Goal: Task Accomplishment & Management: Use online tool/utility

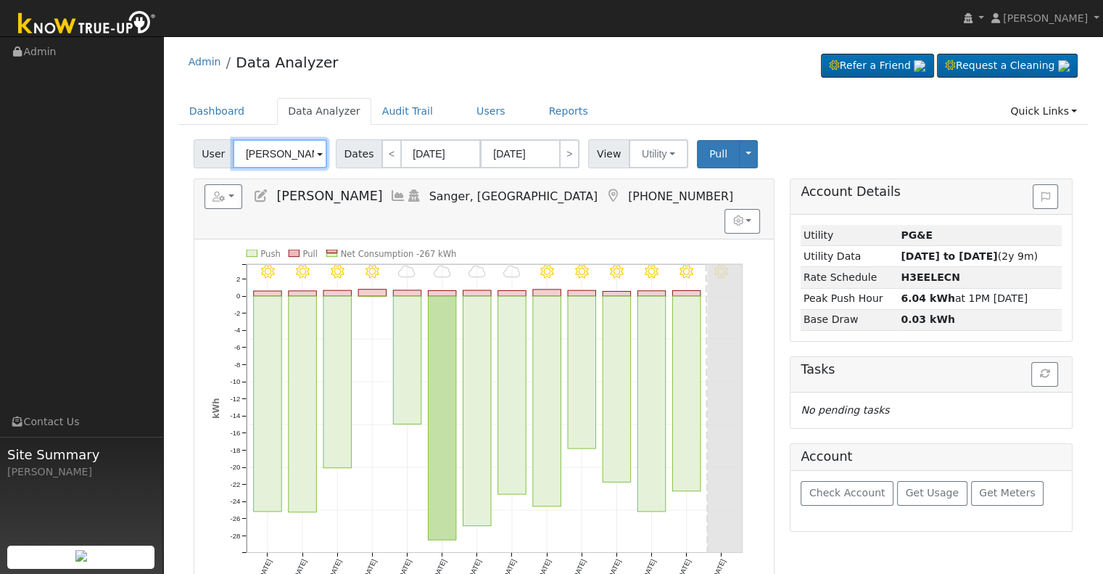
click at [274, 149] on input "[PERSON_NAME]" at bounding box center [280, 153] width 94 height 29
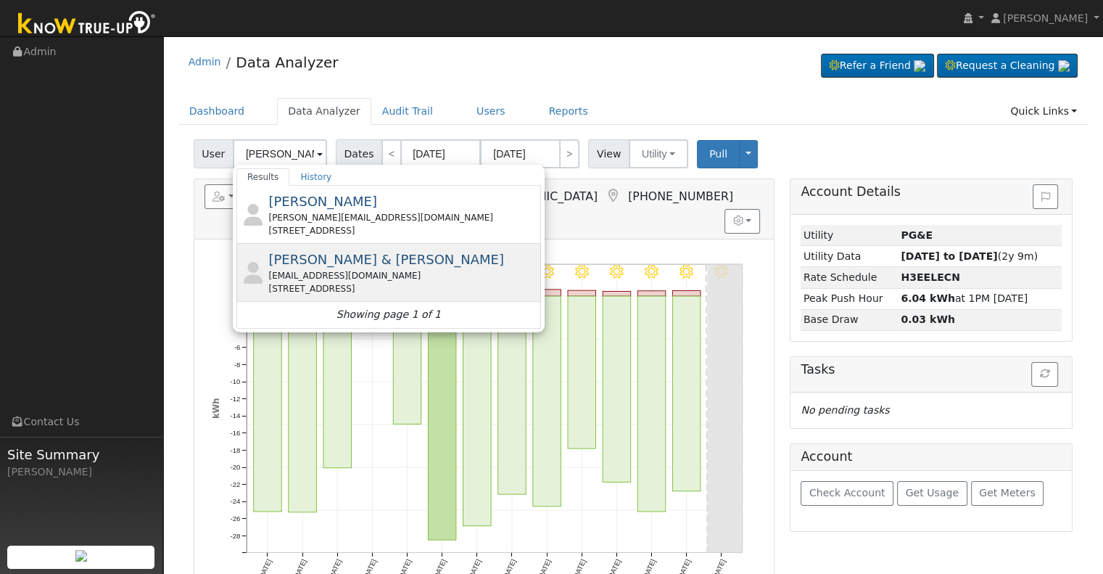
click at [312, 264] on span "[PERSON_NAME] & [PERSON_NAME]" at bounding box center [386, 259] width 236 height 15
type input "[PERSON_NAME] & [PERSON_NAME]"
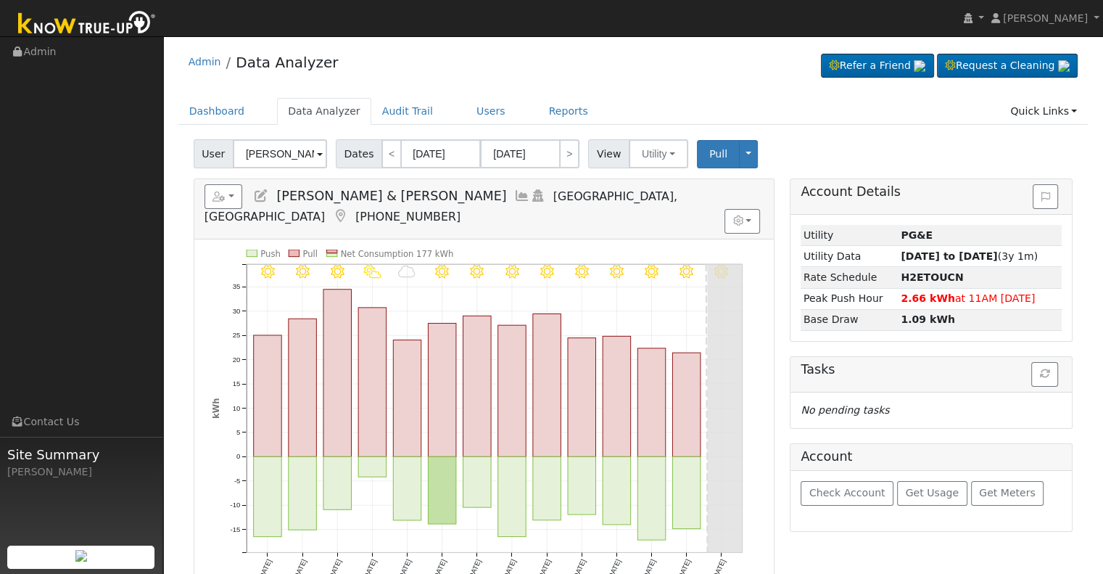
click at [514, 191] on icon at bounding box center [522, 195] width 16 height 13
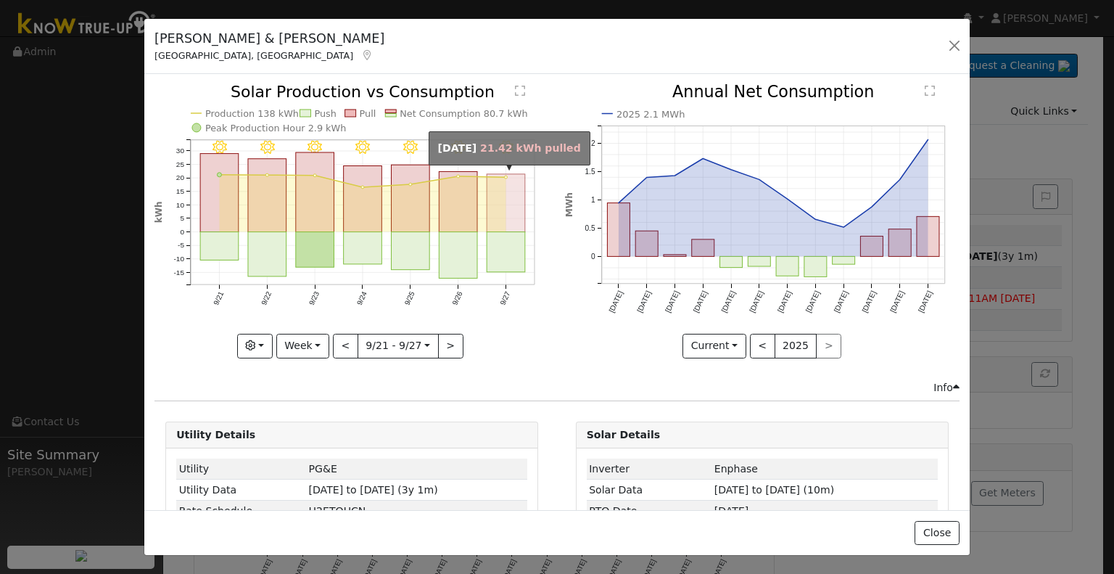
click at [487, 227] on rect "onclick=""" at bounding box center [506, 203] width 38 height 58
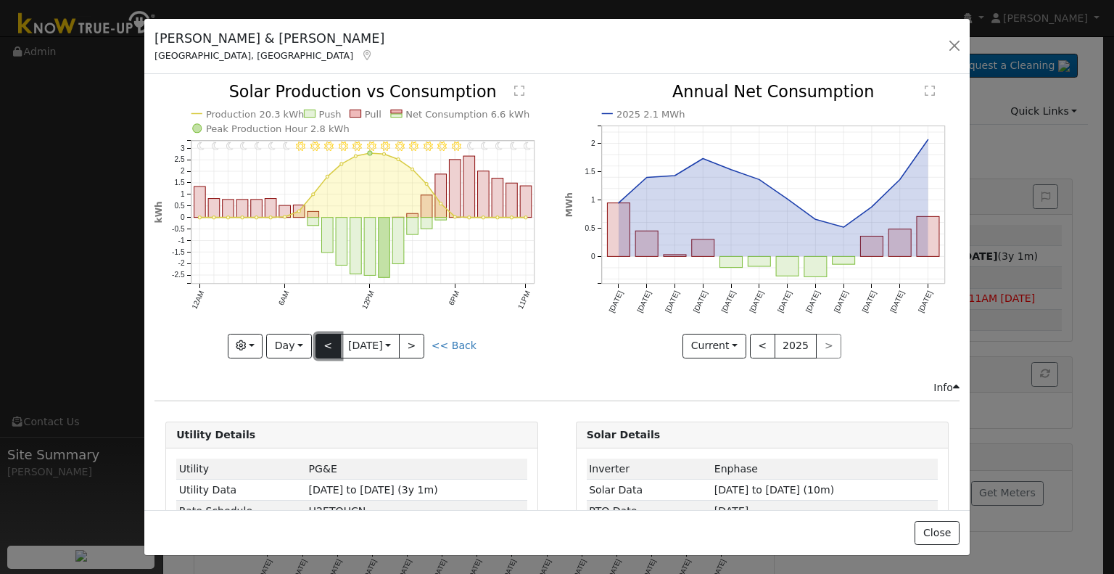
click at [326, 336] on button "<" at bounding box center [327, 346] width 25 height 25
type input "[DATE]"
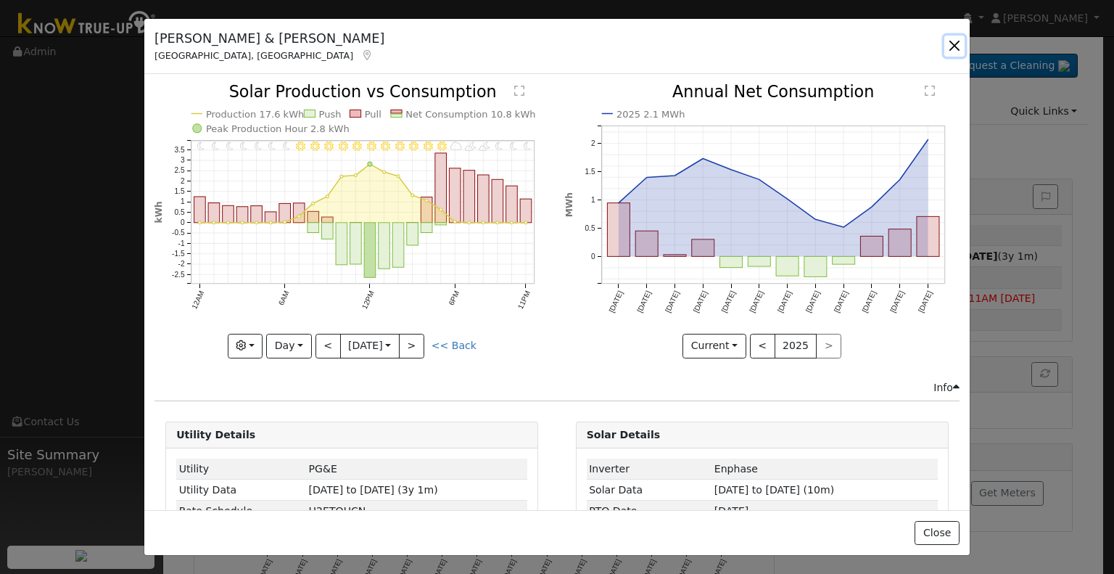
click at [957, 39] on button "button" at bounding box center [954, 46] width 20 height 20
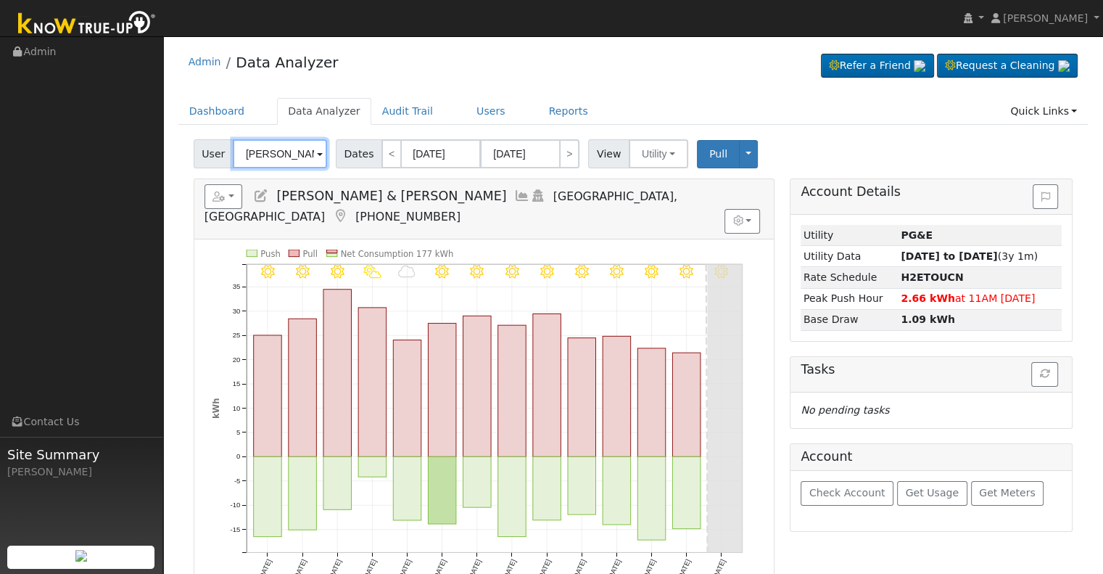
click at [265, 154] on input "[PERSON_NAME] & [PERSON_NAME]" at bounding box center [280, 153] width 94 height 29
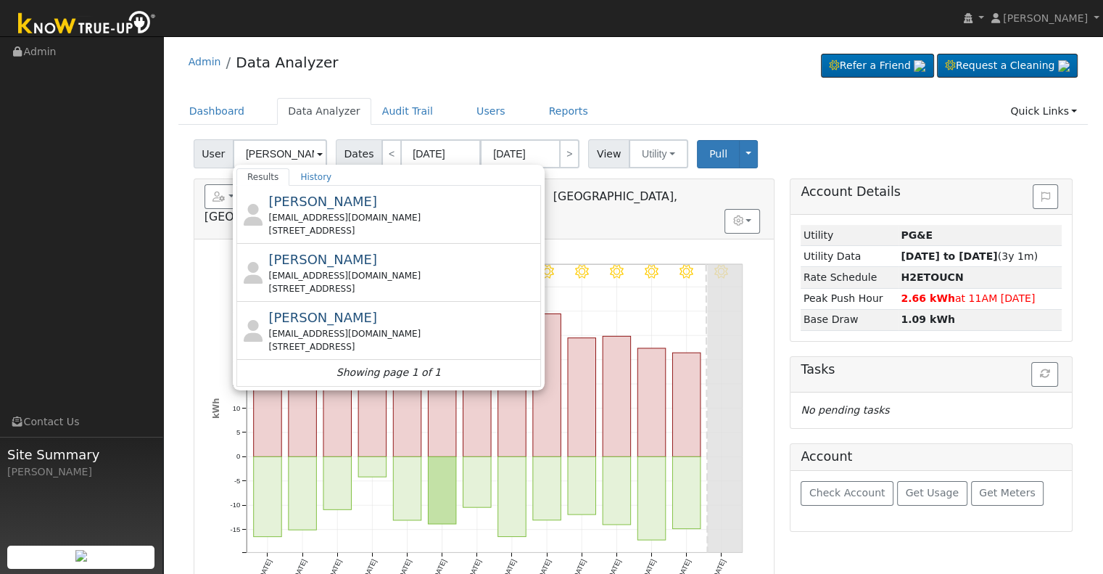
click at [355, 212] on div "[EMAIL_ADDRESS][DOMAIN_NAME]" at bounding box center [402, 217] width 269 height 13
type input "[PERSON_NAME]"
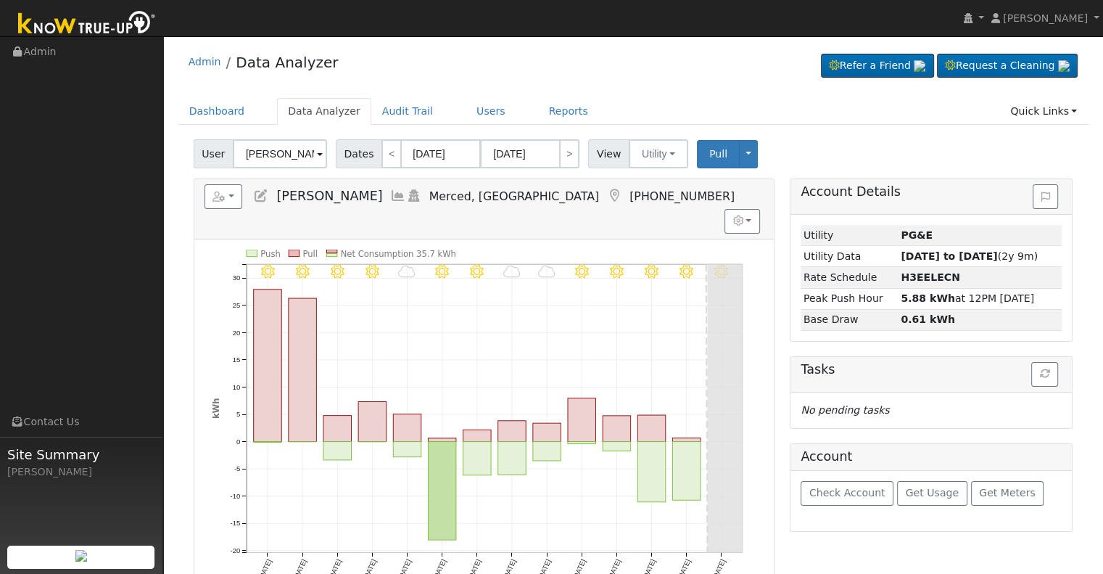
click at [390, 193] on icon at bounding box center [398, 195] width 16 height 13
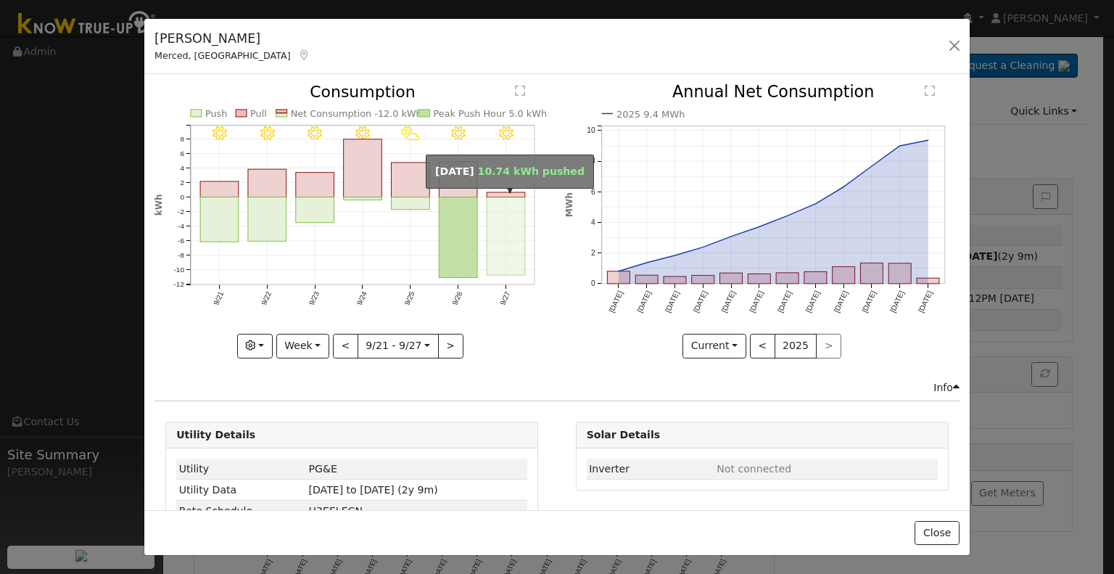
click at [507, 228] on rect "onclick=""" at bounding box center [506, 236] width 38 height 78
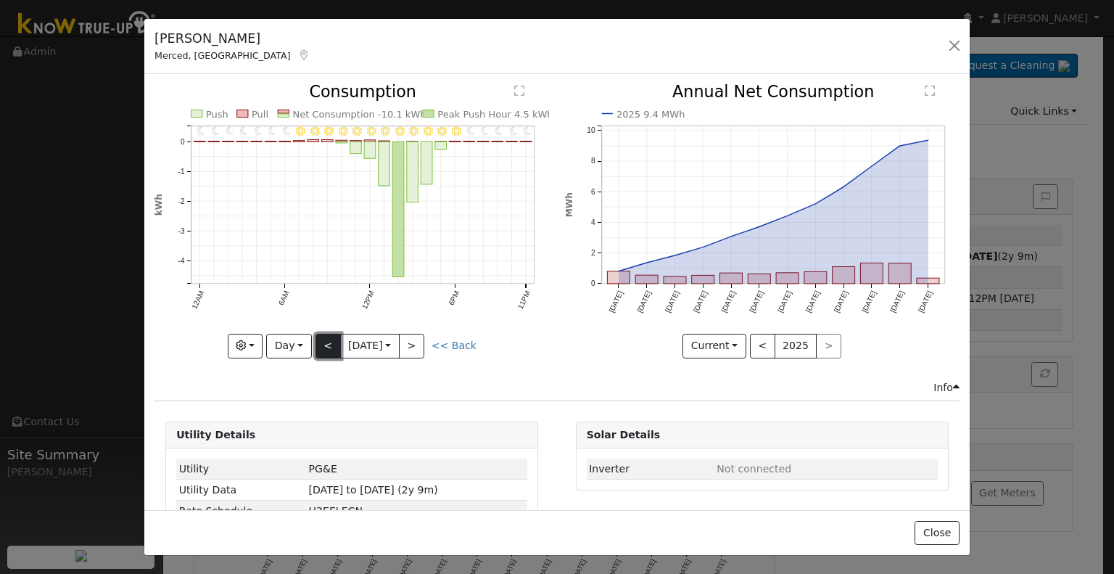
click at [327, 347] on button "<" at bounding box center [327, 346] width 25 height 25
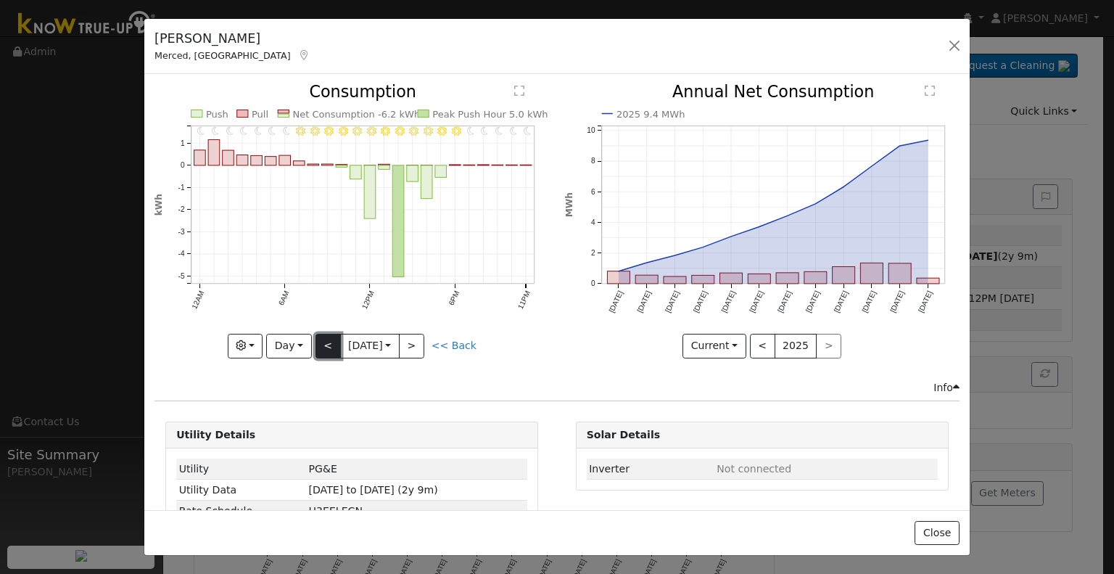
click at [327, 347] on button "<" at bounding box center [327, 346] width 25 height 25
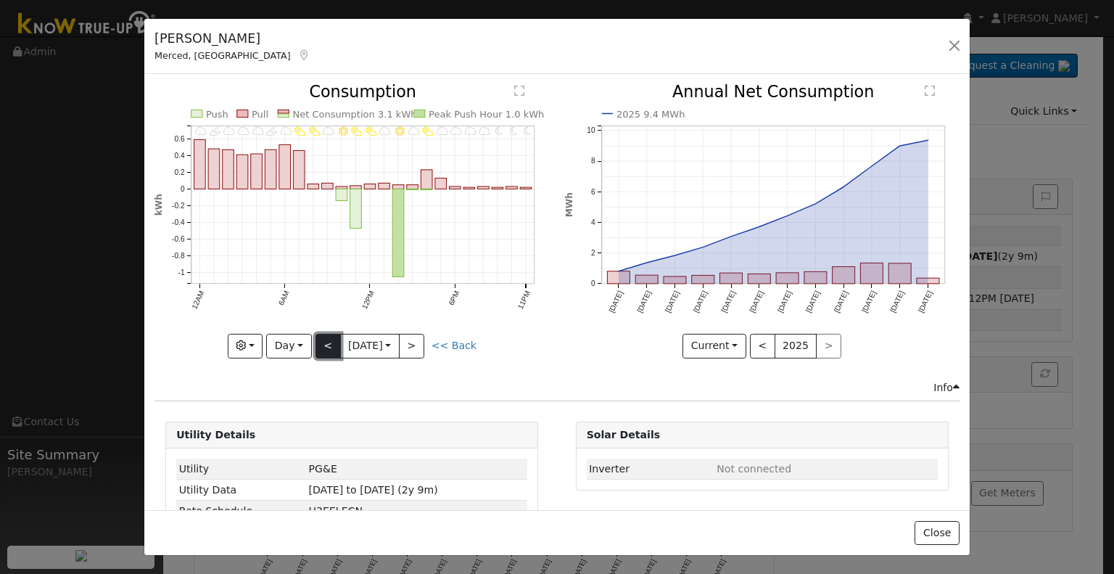
click at [327, 347] on button "<" at bounding box center [327, 346] width 25 height 25
type input "[DATE]"
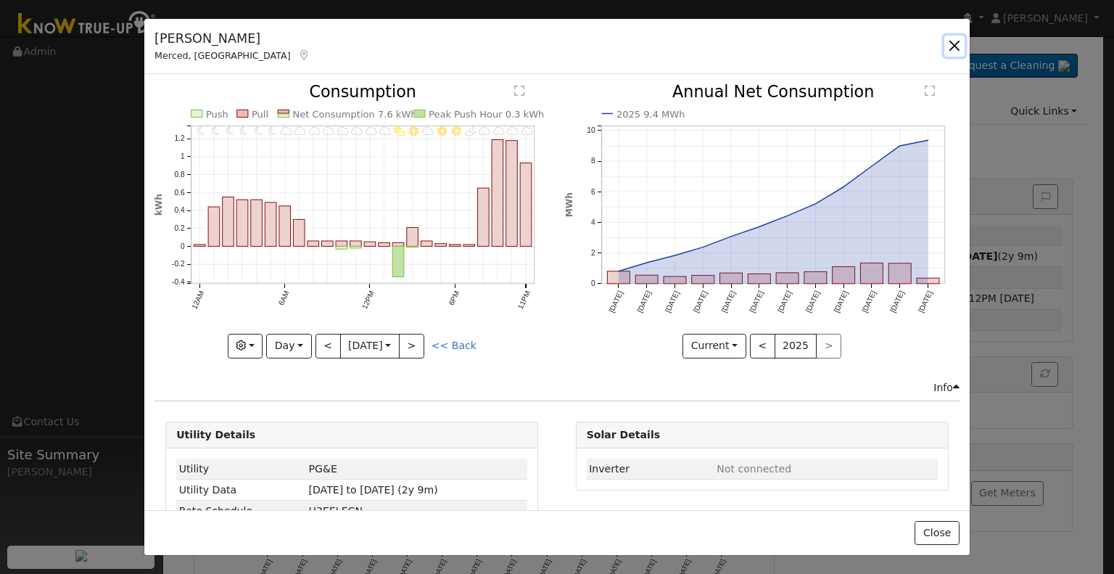
click at [955, 49] on button "button" at bounding box center [954, 46] width 20 height 20
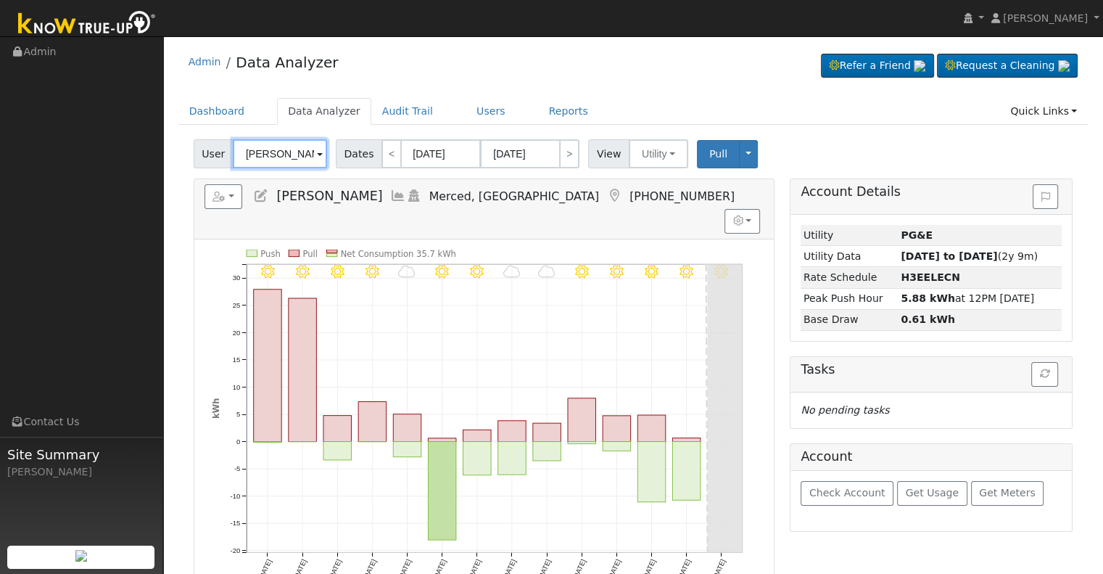
click at [256, 152] on input "[PERSON_NAME]" at bounding box center [280, 153] width 94 height 29
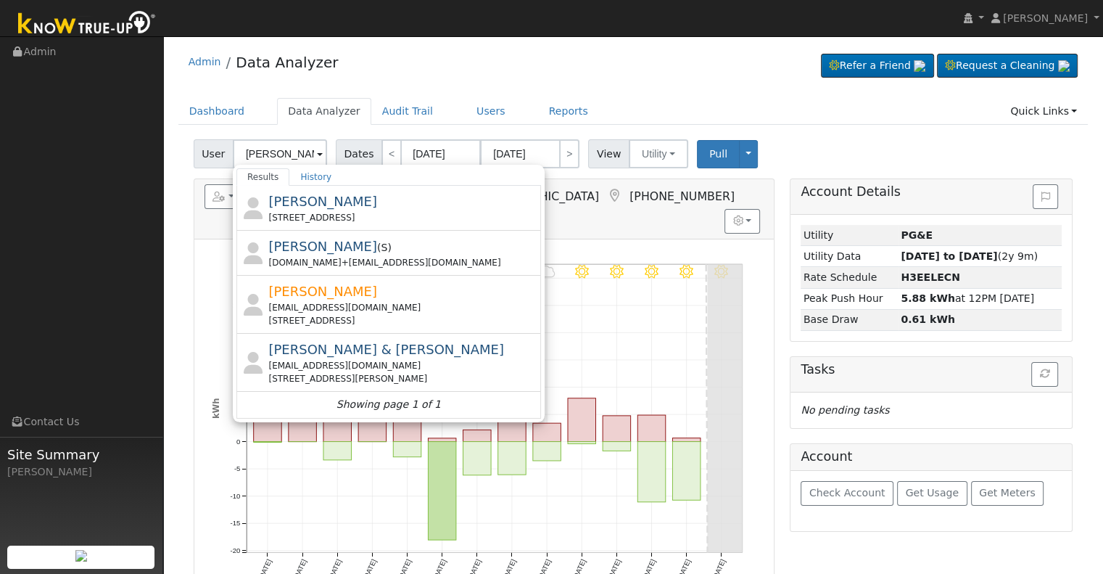
click at [191, 260] on div "Reports Scenario Health Check Energy Audit Account Timeline User Audit Trail In…" at bounding box center [484, 477] width 597 height 598
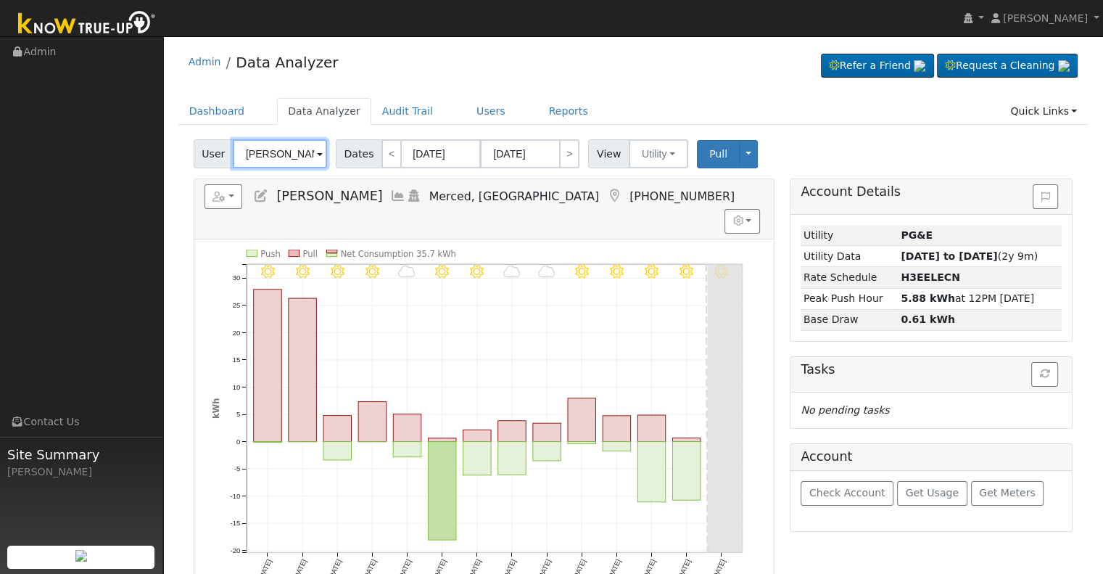
click at [258, 144] on input "[PERSON_NAME]" at bounding box center [280, 153] width 94 height 29
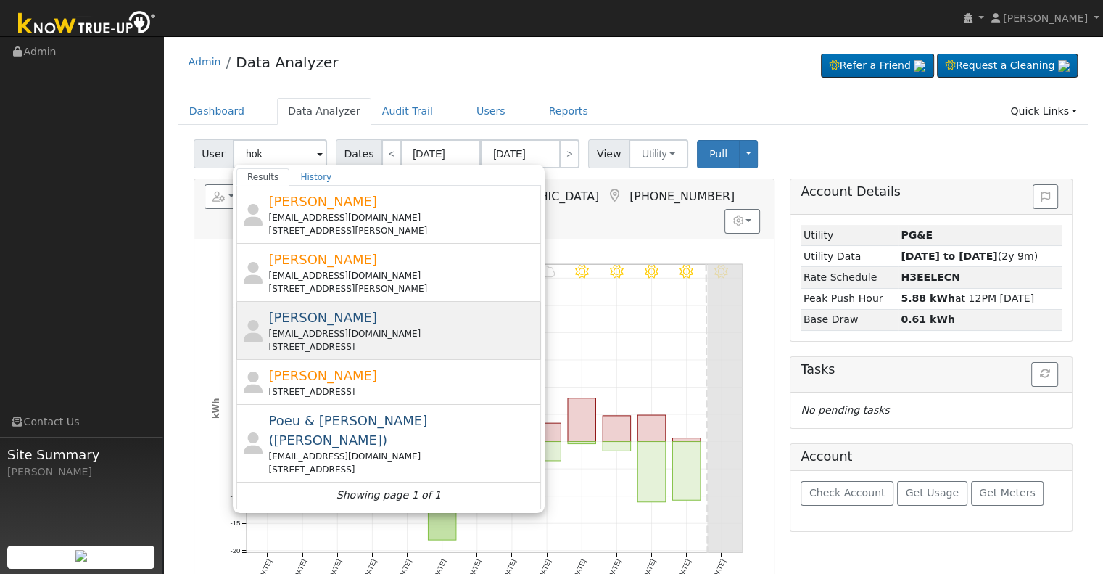
click at [329, 327] on div "[EMAIL_ADDRESS][DOMAIN_NAME]" at bounding box center [402, 333] width 269 height 13
type input "[PERSON_NAME]"
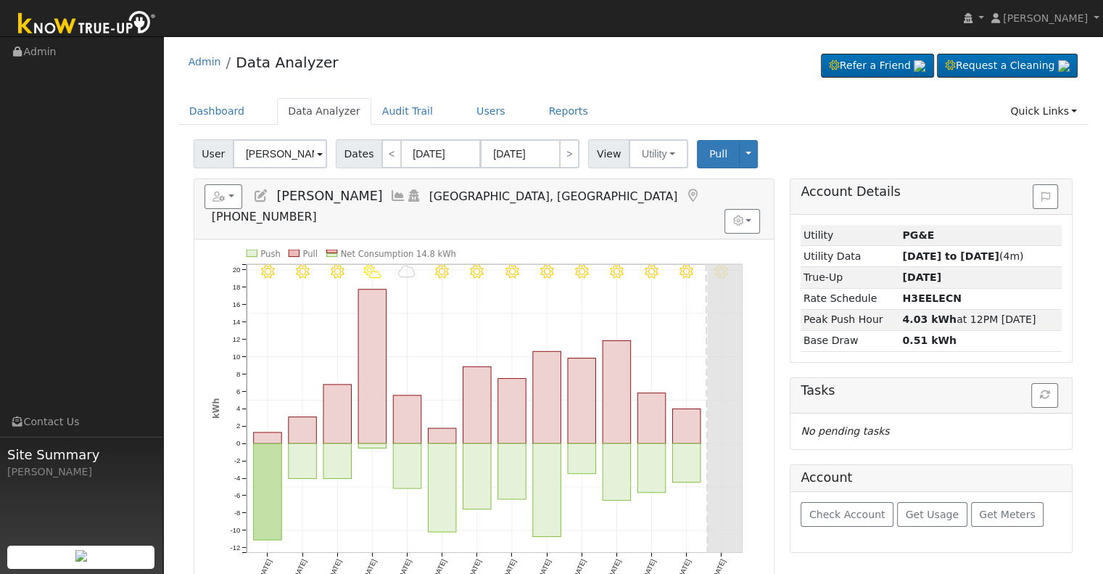
click at [390, 190] on icon at bounding box center [398, 195] width 16 height 13
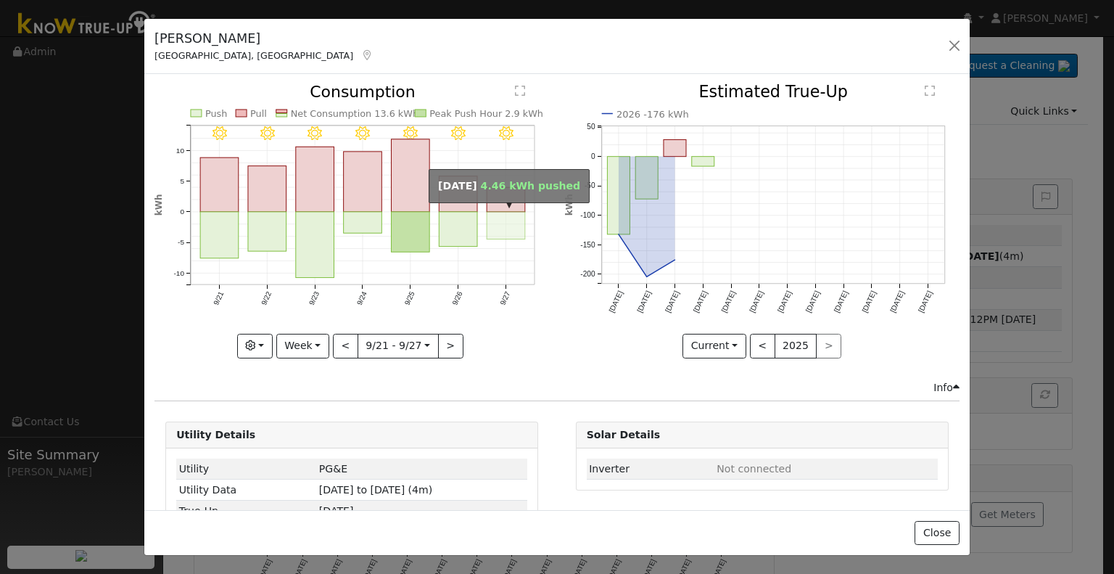
click at [487, 215] on rect "onclick=""" at bounding box center [506, 226] width 38 height 28
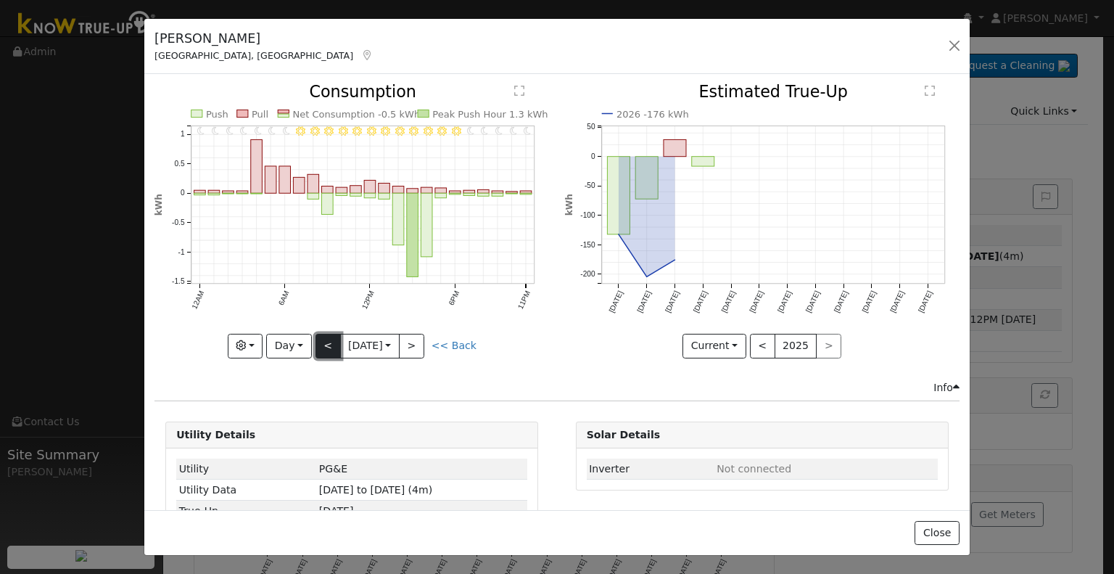
click at [331, 343] on button "<" at bounding box center [327, 346] width 25 height 25
type input "[DATE]"
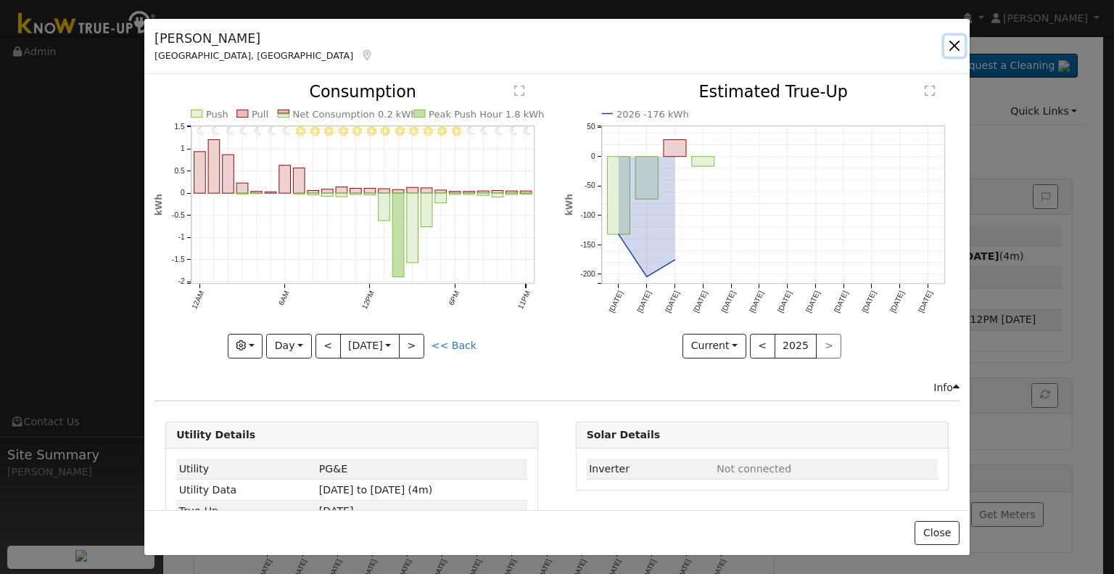
click at [957, 46] on button "button" at bounding box center [954, 46] width 20 height 20
